Goal: Check status: Check status

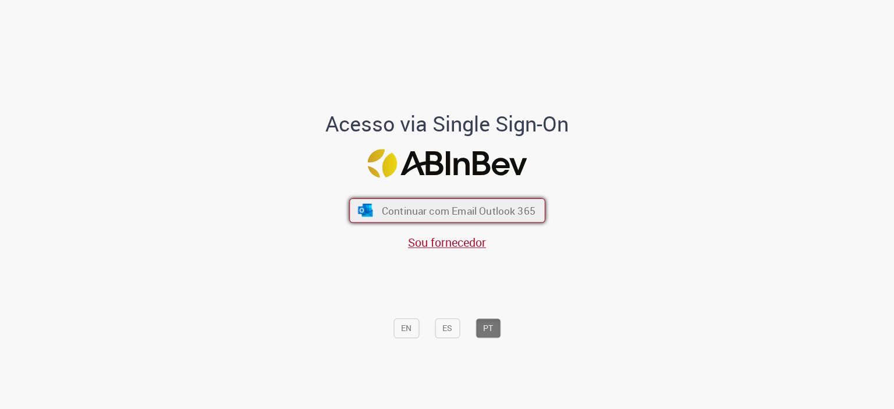
click at [405, 210] on span "Continuar com Email Outlook 365" at bounding box center [458, 210] width 154 height 13
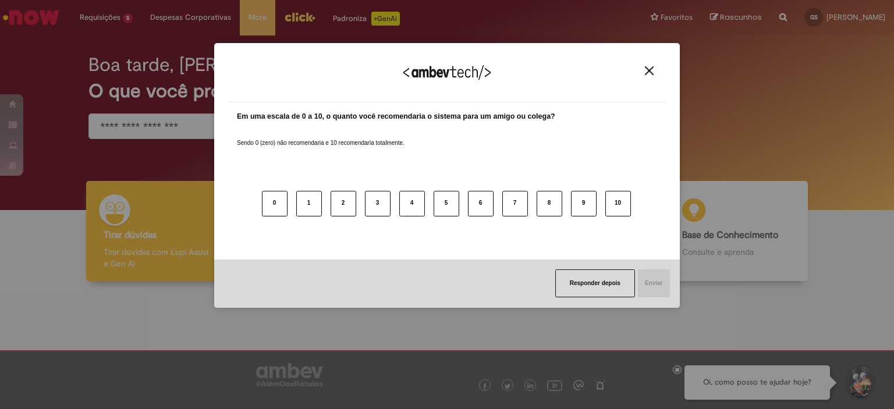
click at [652, 71] on img "Close" at bounding box center [649, 70] width 9 height 9
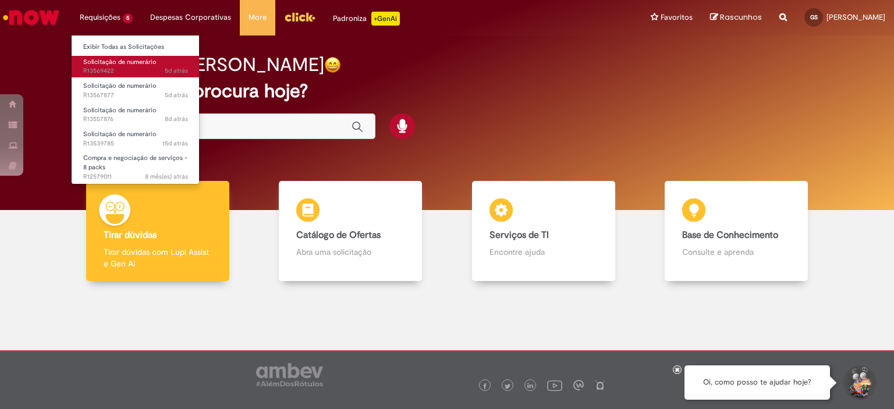
click at [140, 67] on span "5d atrás 5 dias atrás R13569422" at bounding box center [135, 70] width 105 height 9
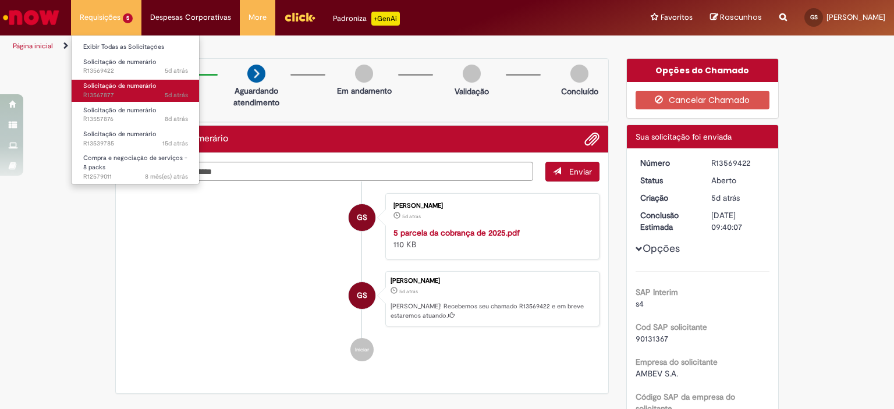
click at [125, 91] on span "5d atrás 5 dias atrás R13567877" at bounding box center [135, 95] width 105 height 9
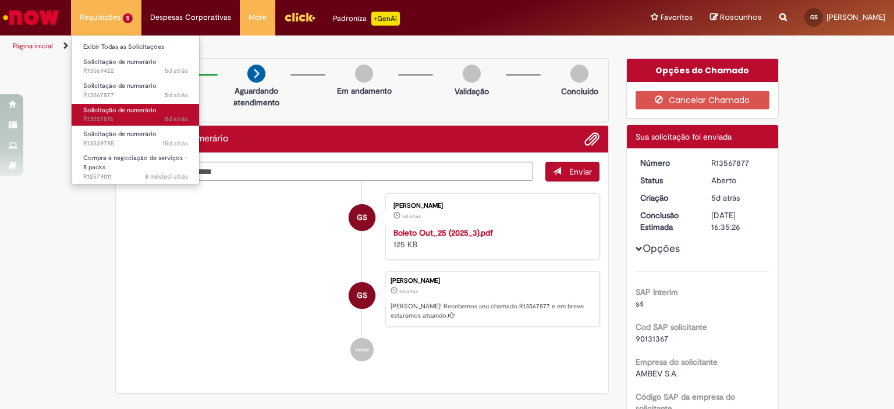
click at [151, 118] on span "8d atrás 8 dias atrás R13557876" at bounding box center [135, 119] width 105 height 9
